Goal: Check status: Check status

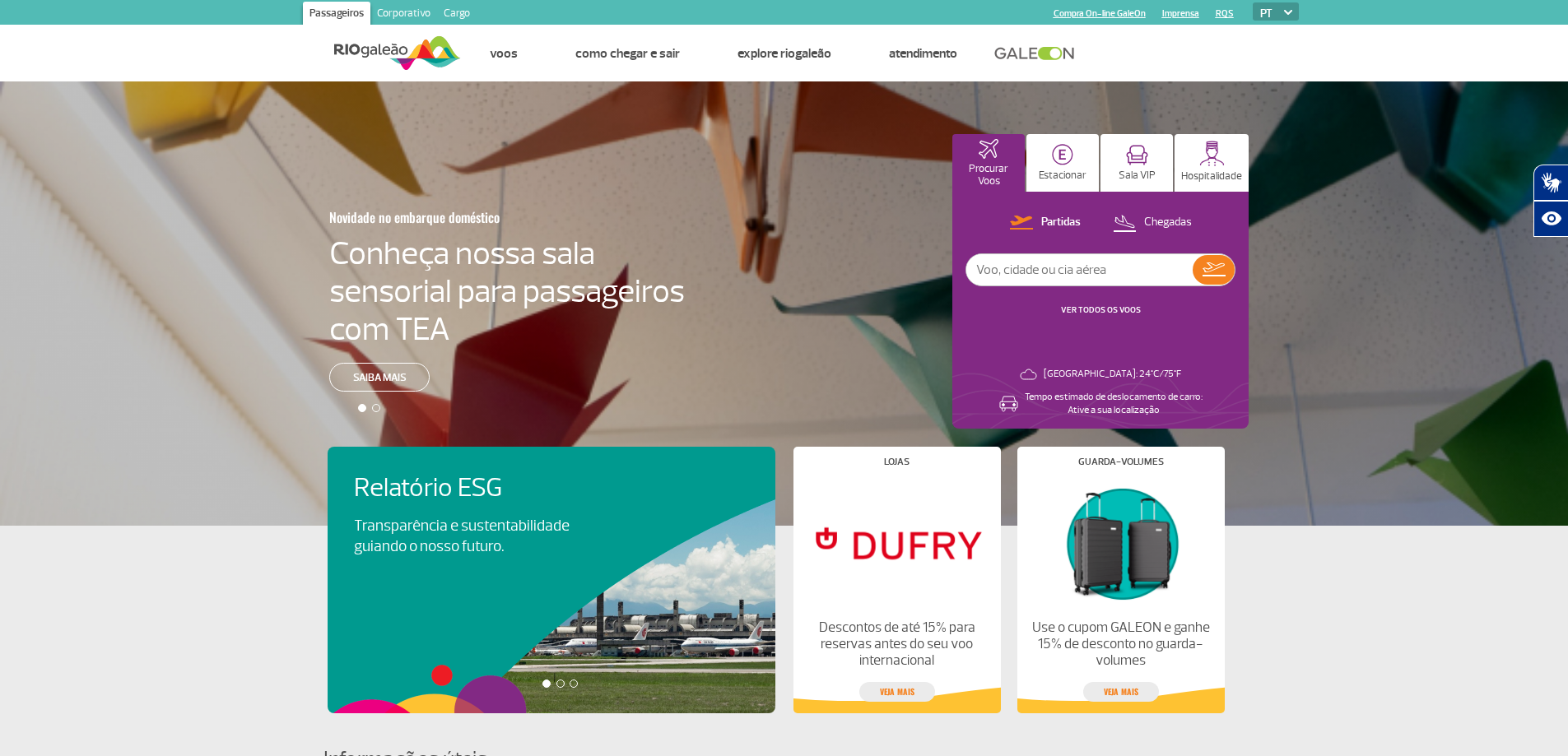
click at [1114, 269] on input "text" at bounding box center [1079, 270] width 226 height 32
type input "[GEOGRAPHIC_DATA]"
click at [1214, 270] on img at bounding box center [1213, 270] width 23 height 14
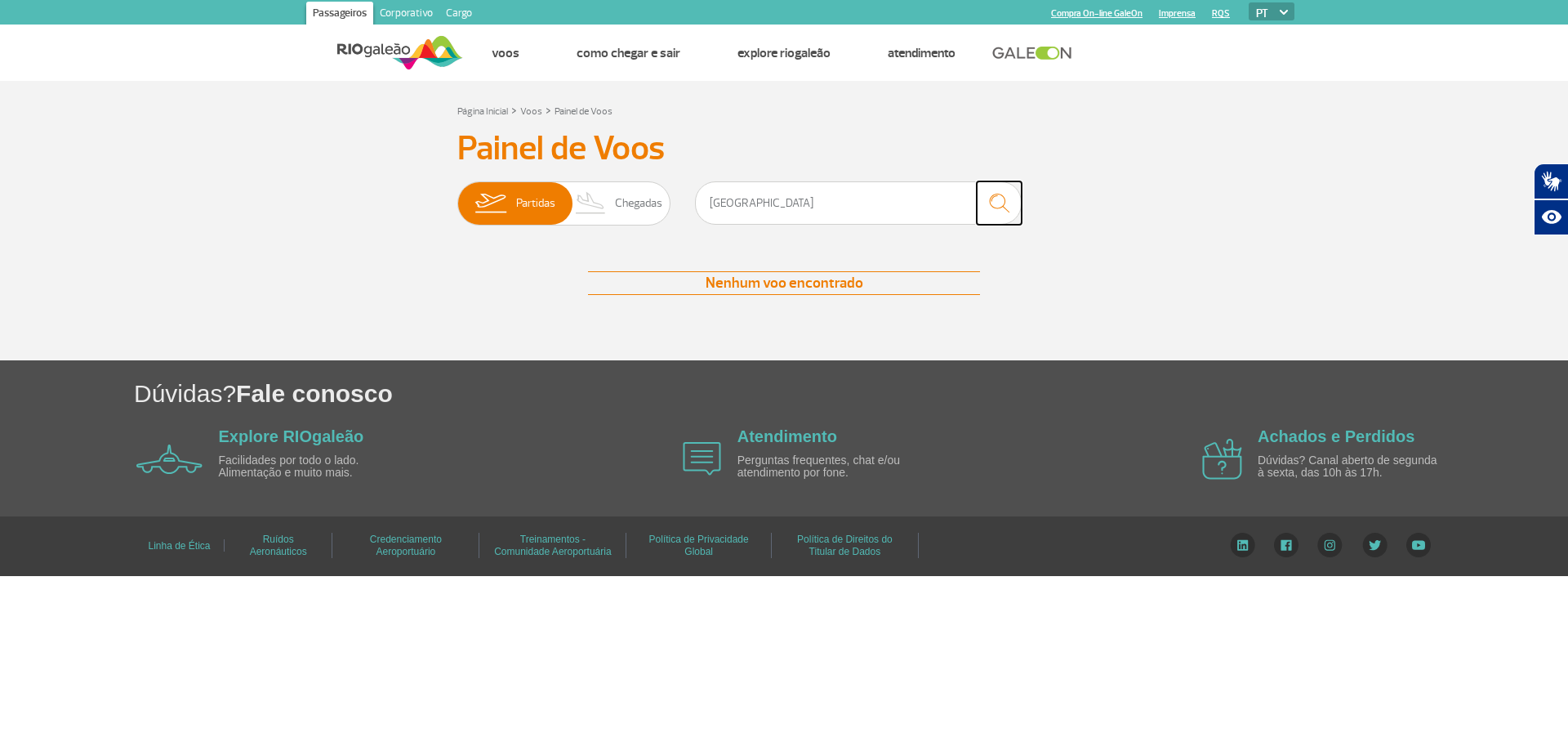
click at [989, 196] on img "submit" at bounding box center [999, 203] width 35 height 34
click at [864, 196] on input "[GEOGRAPHIC_DATA]" at bounding box center [858, 203] width 327 height 43
type input "R"
type input "PUNTA CANA"
click at [1003, 203] on img "submit" at bounding box center [999, 203] width 35 height 34
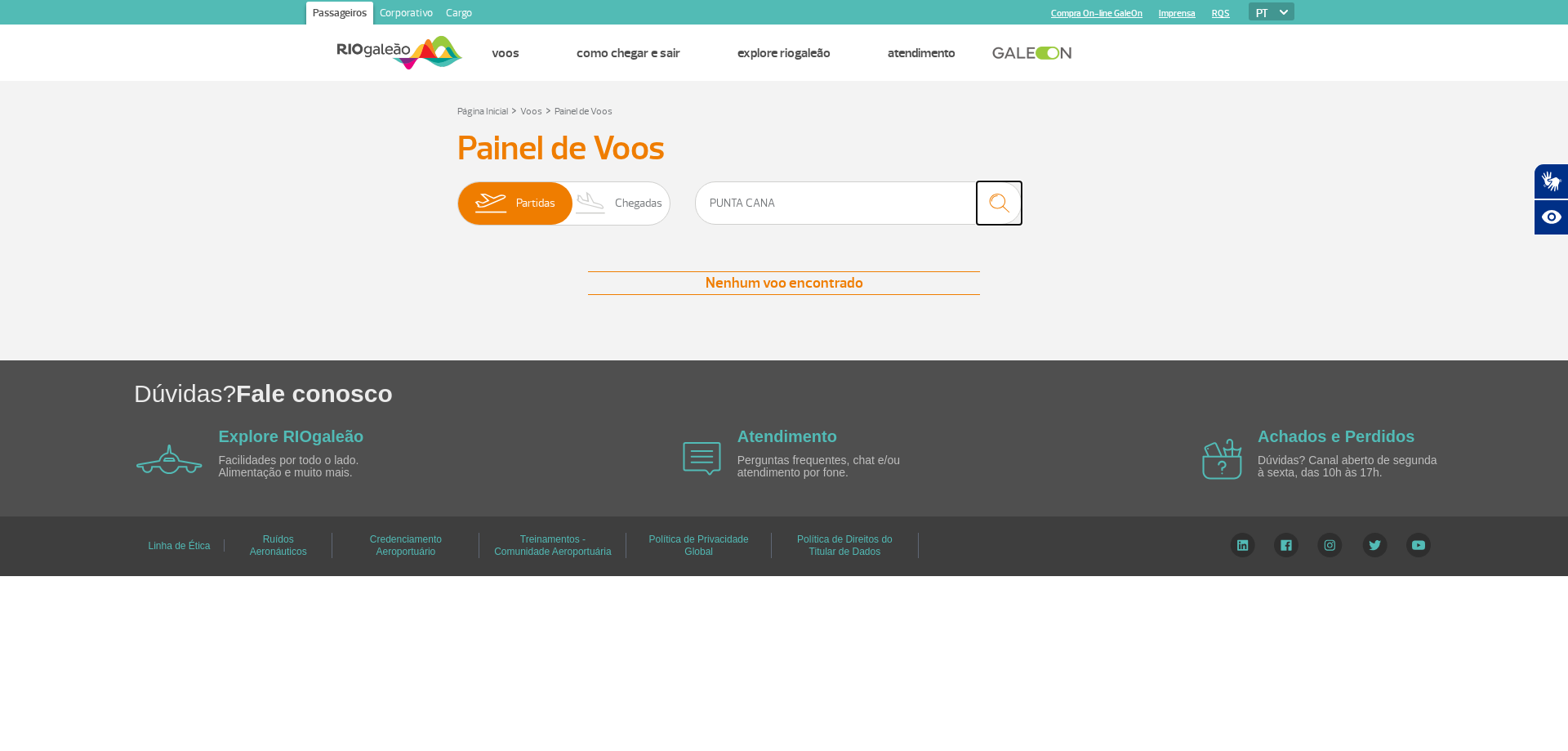
click at [1004, 193] on img "submit" at bounding box center [999, 203] width 35 height 34
click at [824, 197] on input "PUNTA CANA" at bounding box center [858, 203] width 327 height 43
